Goal: Find specific page/section: Find specific page/section

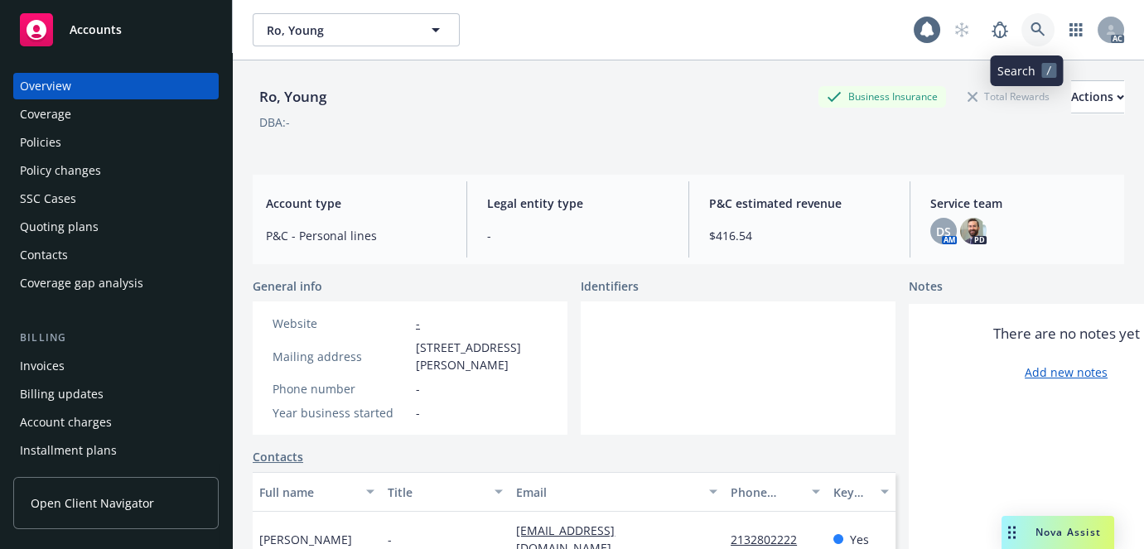
click at [1031, 39] on link at bounding box center [1037, 29] width 33 height 33
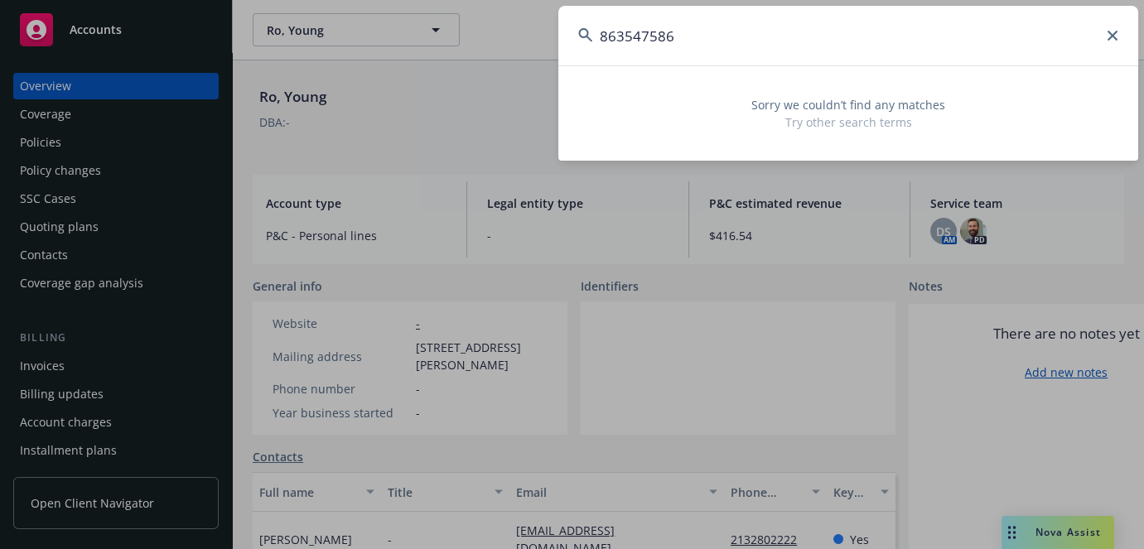
drag, startPoint x: 763, startPoint y: 65, endPoint x: 406, endPoint y: 65, distance: 357.0
click at [406, 65] on div "863547586 Sorry we couldn’t find any matches Try other search terms" at bounding box center [572, 274] width 1144 height 549
paste input "[PERSON_NAME]"
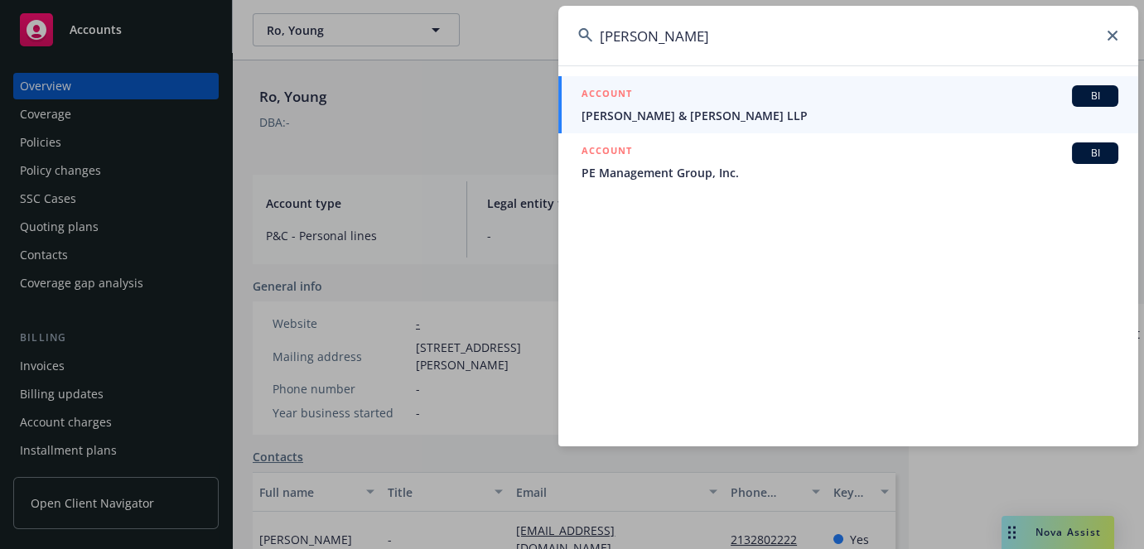
drag, startPoint x: 744, startPoint y: 30, endPoint x: 323, endPoint y: 29, distance: 420.8
click at [323, 29] on div "[PERSON_NAME] ACCOUNT BI [PERSON_NAME] & [PERSON_NAME] LLP ACCOUNT BI PE Manage…" at bounding box center [572, 274] width 1144 height 549
paste input "863547586"
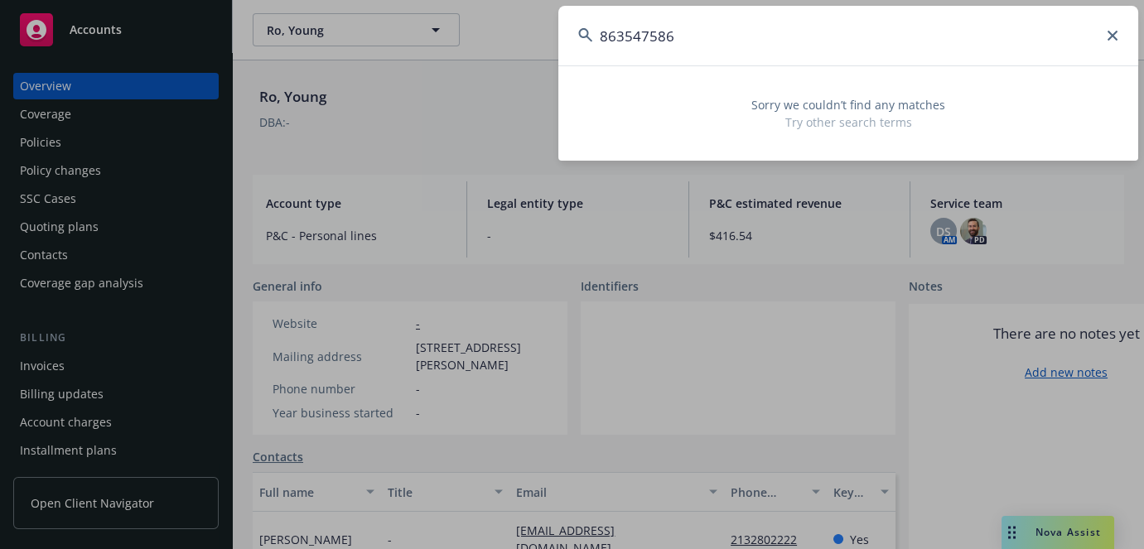
type input "863547586"
drag, startPoint x: 823, startPoint y: 51, endPoint x: 292, endPoint y: 22, distance: 530.9
click at [302, 18] on div "863547586 Sorry we couldn’t find any matches Try other search terms" at bounding box center [572, 274] width 1144 height 549
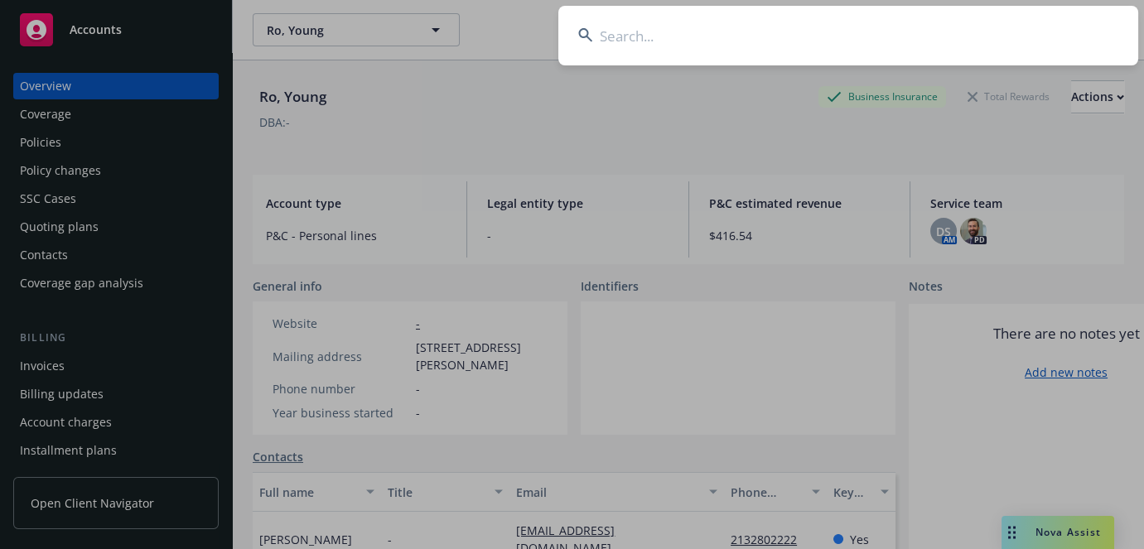
paste input "7034121639"
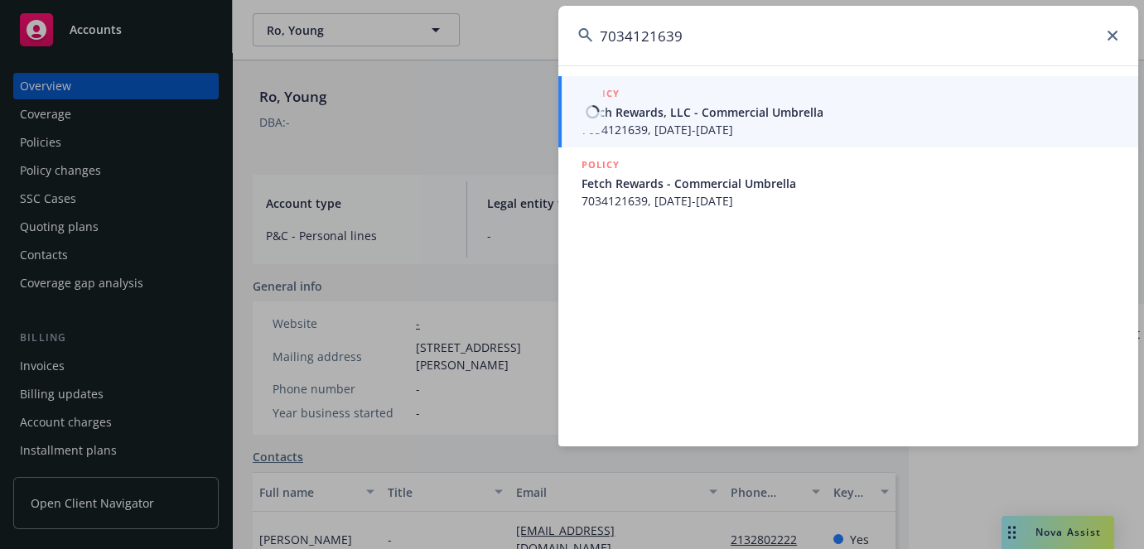
type input "7034121639"
click at [671, 127] on span "7034121639, [DATE]-[DATE]" at bounding box center [849, 129] width 537 height 17
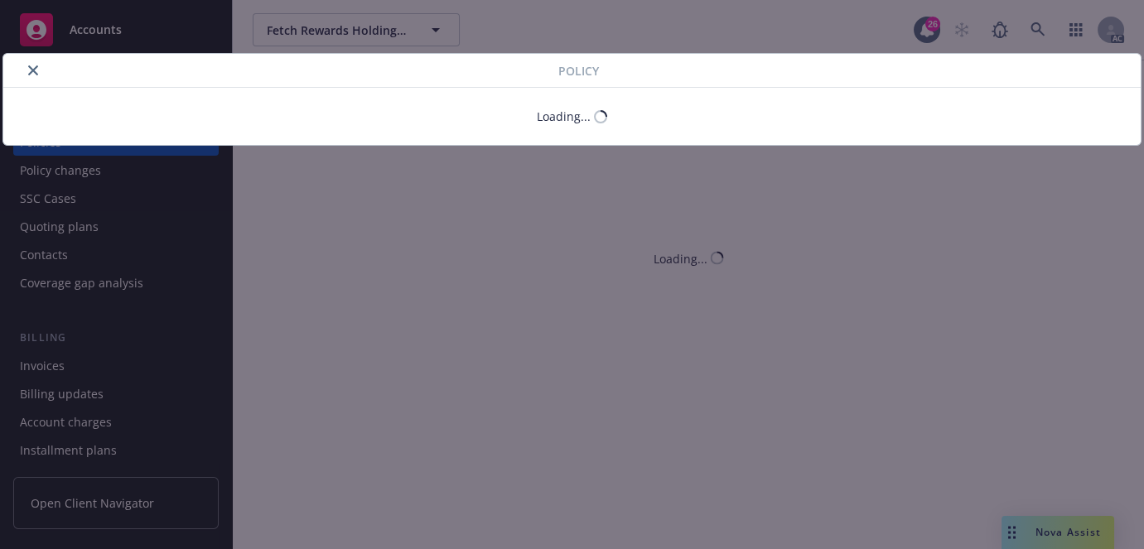
click at [31, 66] on button "close" at bounding box center [33, 70] width 20 height 20
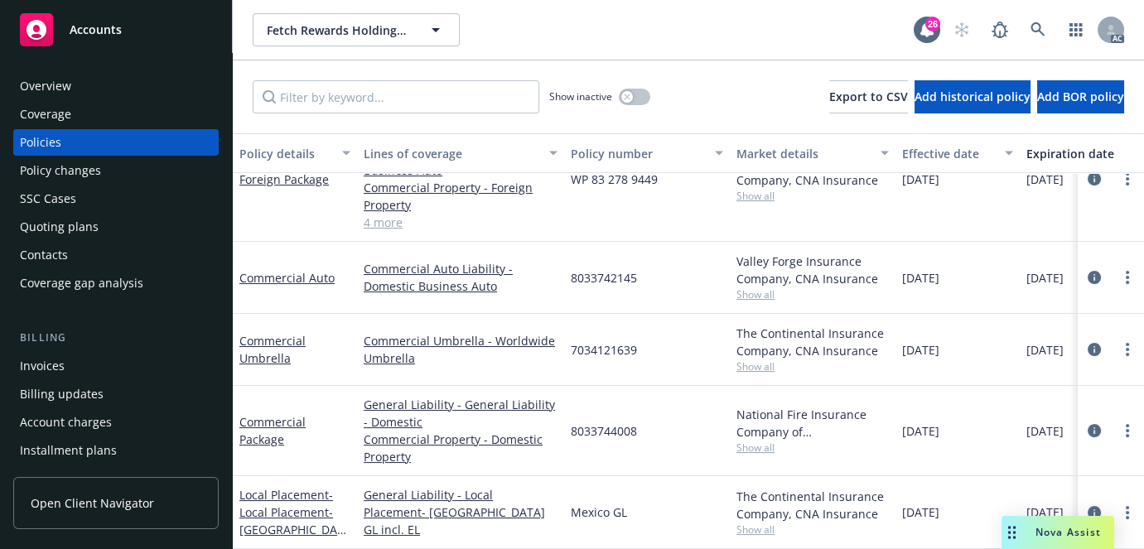
scroll to position [596, 0]
click at [55, 87] on div "Overview" at bounding box center [45, 86] width 51 height 27
